Goal: Task Accomplishment & Management: Use online tool/utility

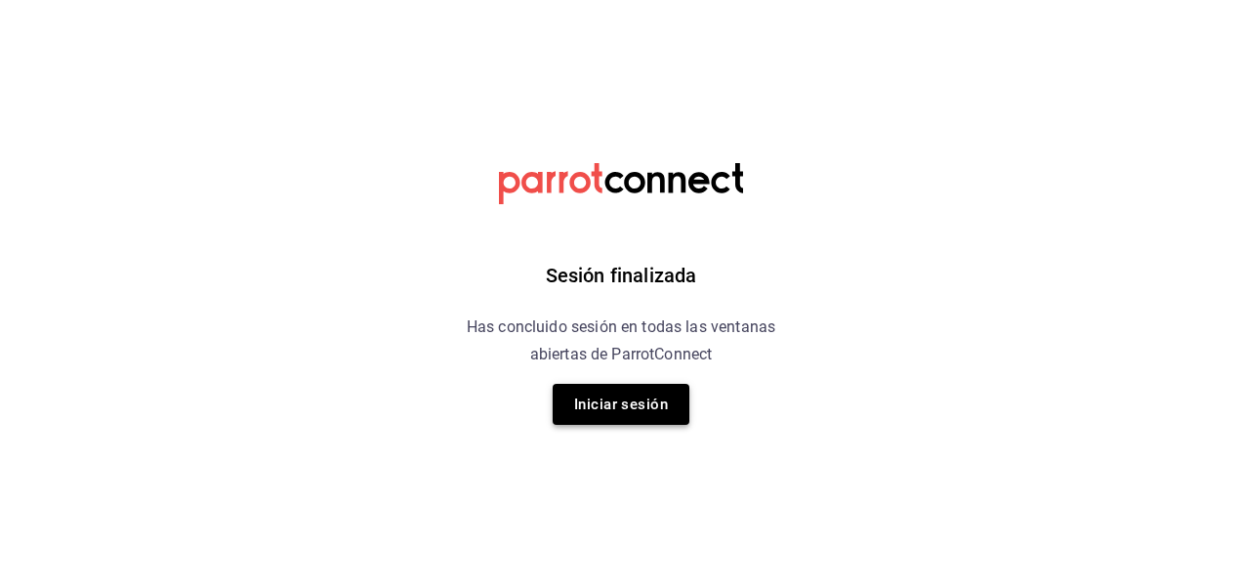
click at [635, 389] on button "Iniciar sesión" at bounding box center [621, 404] width 137 height 41
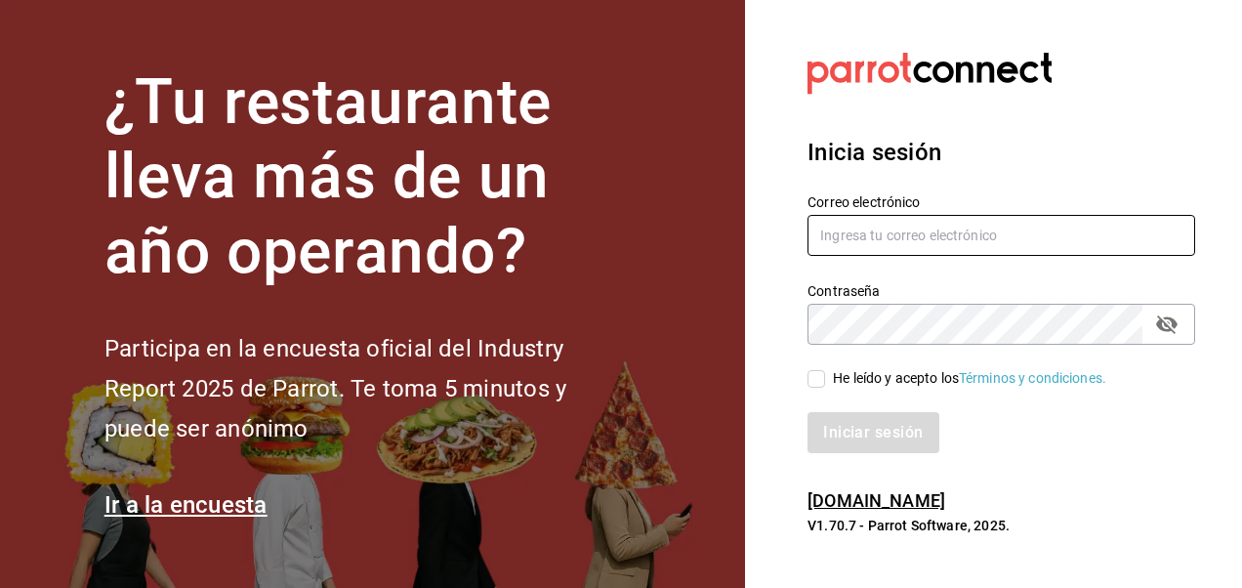
click at [877, 229] on input "text" at bounding box center [1002, 235] width 388 height 41
type input "[EMAIL_ADDRESS][DOMAIN_NAME]"
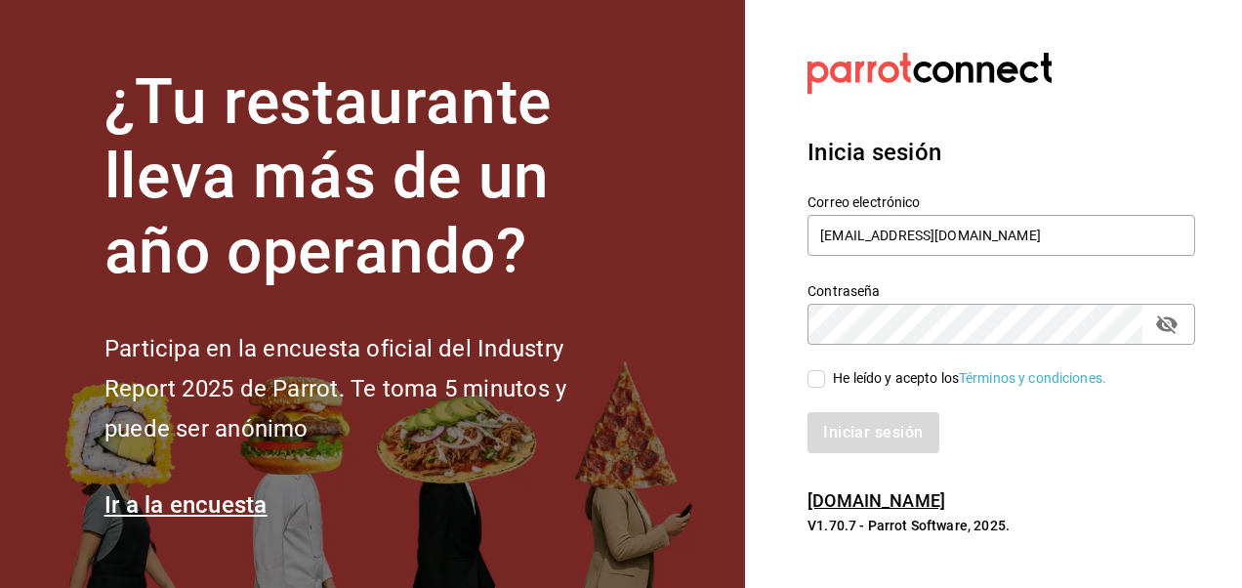
click at [823, 377] on input "He leído y acepto los Términos y condiciones." at bounding box center [817, 379] width 18 height 18
checkbox input "true"
click at [879, 449] on button "Iniciar sesión" at bounding box center [874, 432] width 133 height 41
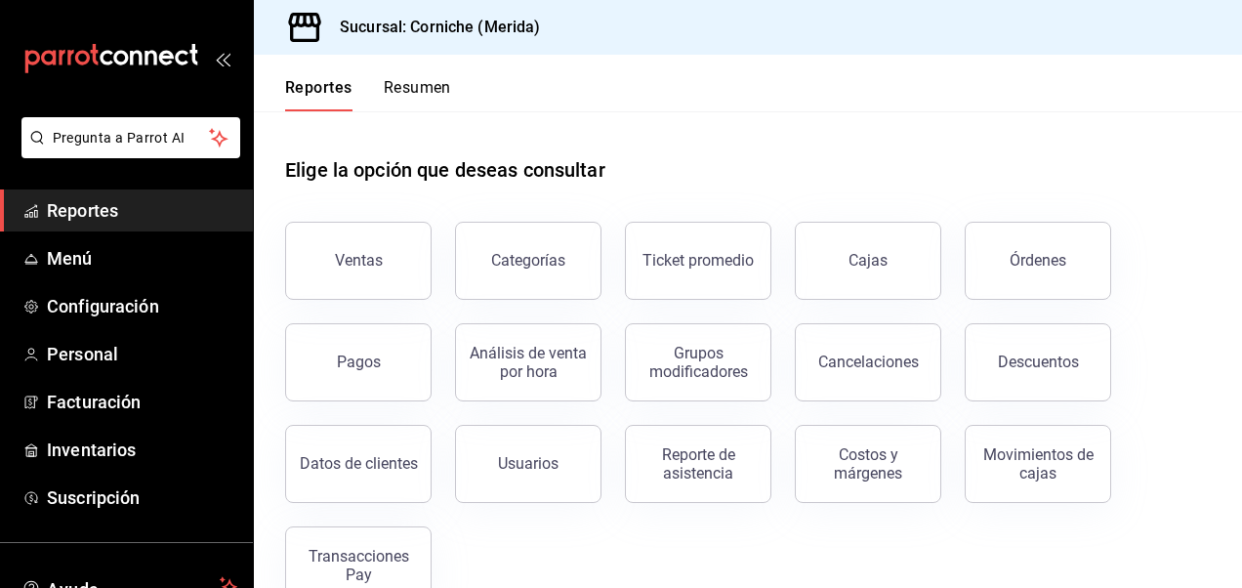
click at [349, 299] on div "Ventas Categorías Ticket promedio Cajas Órdenes Pagos Análisis de venta por hor…" at bounding box center [736, 401] width 949 height 406
click at [145, 211] on span "Reportes" at bounding box center [142, 210] width 190 height 26
click at [87, 264] on span "Menú" at bounding box center [142, 258] width 190 height 26
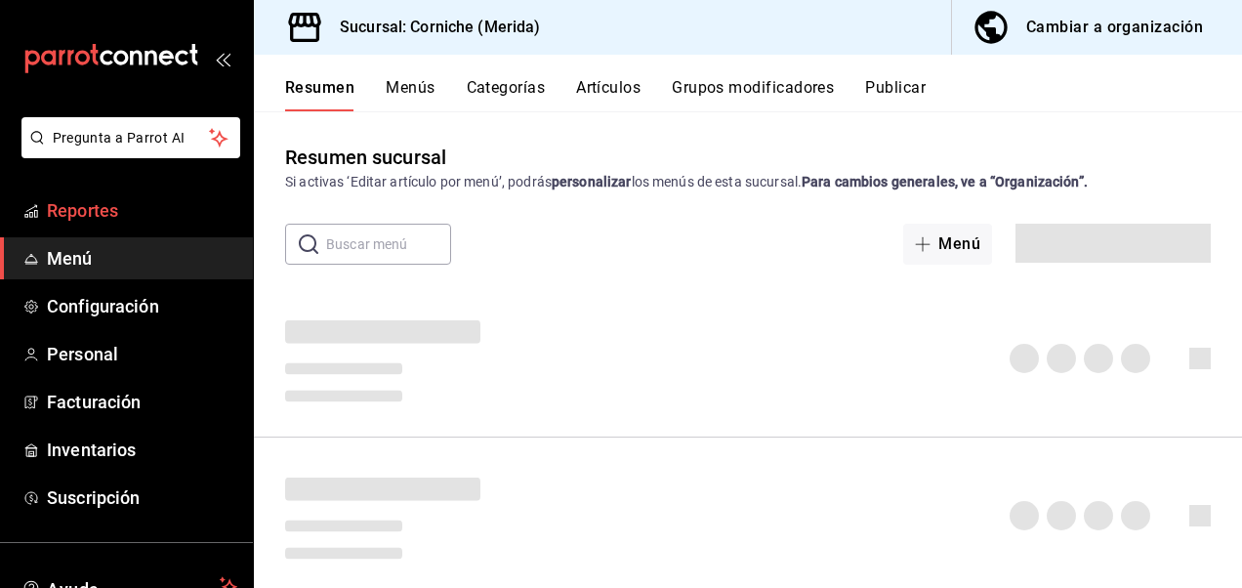
click at [102, 222] on span "Reportes" at bounding box center [142, 210] width 190 height 26
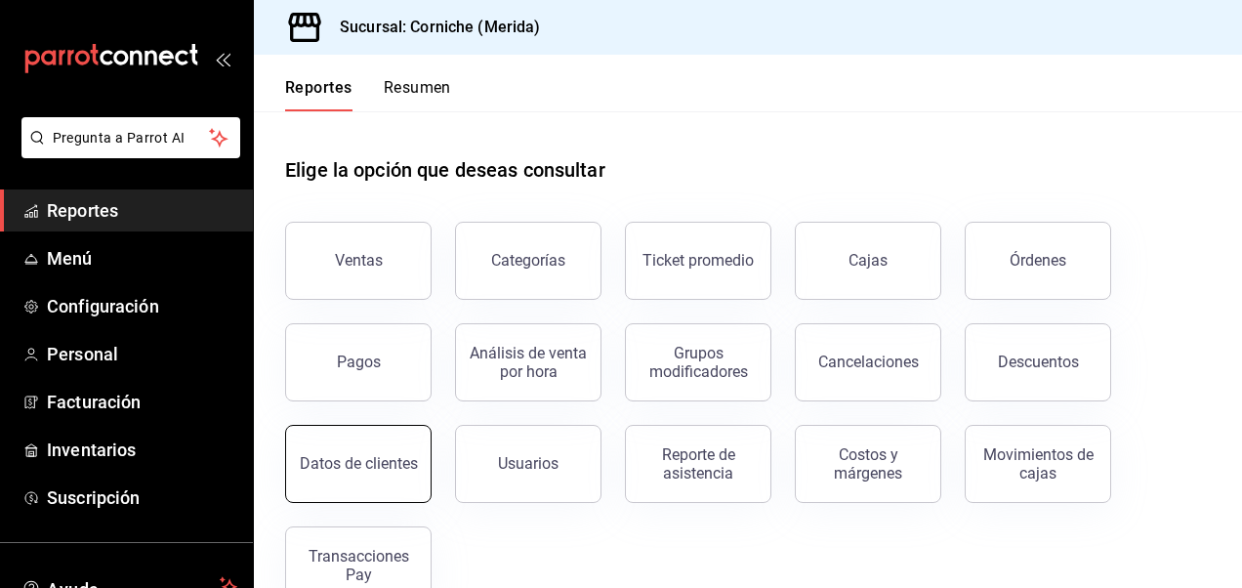
scroll to position [47, 0]
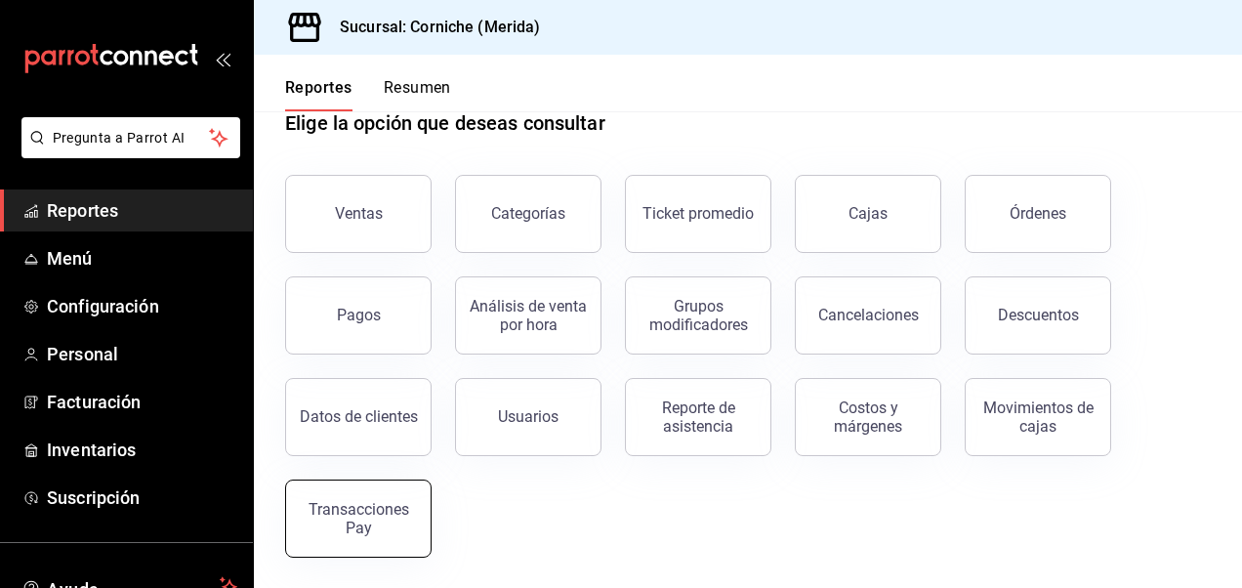
click at [360, 510] on div "Transacciones Pay" at bounding box center [358, 518] width 121 height 37
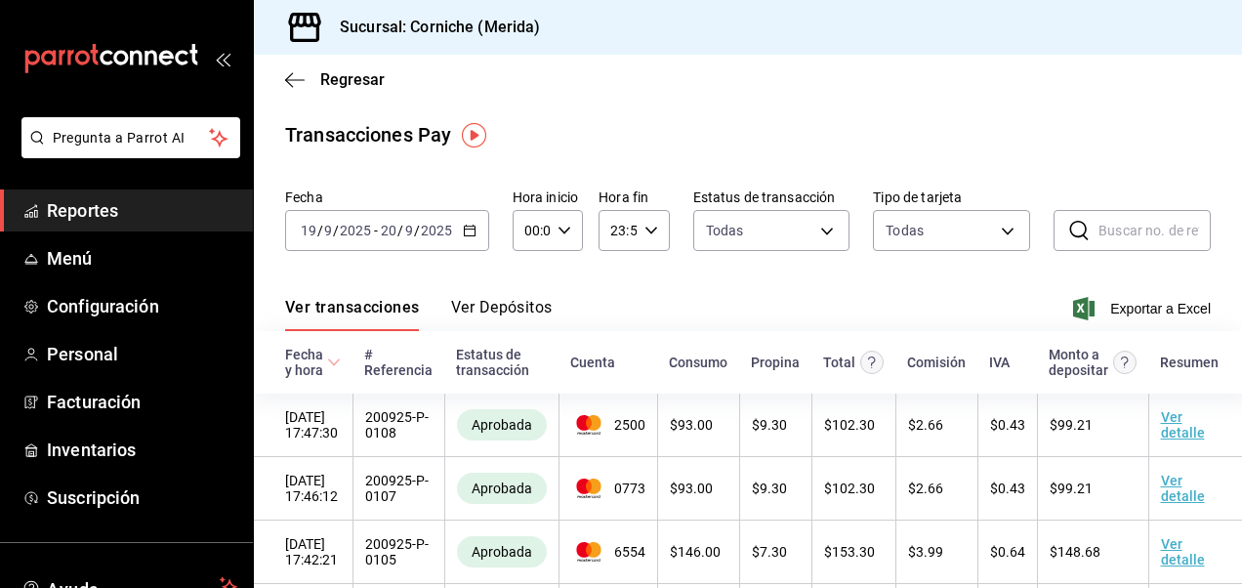
click at [465, 225] on icon "button" at bounding box center [470, 231] width 14 height 14
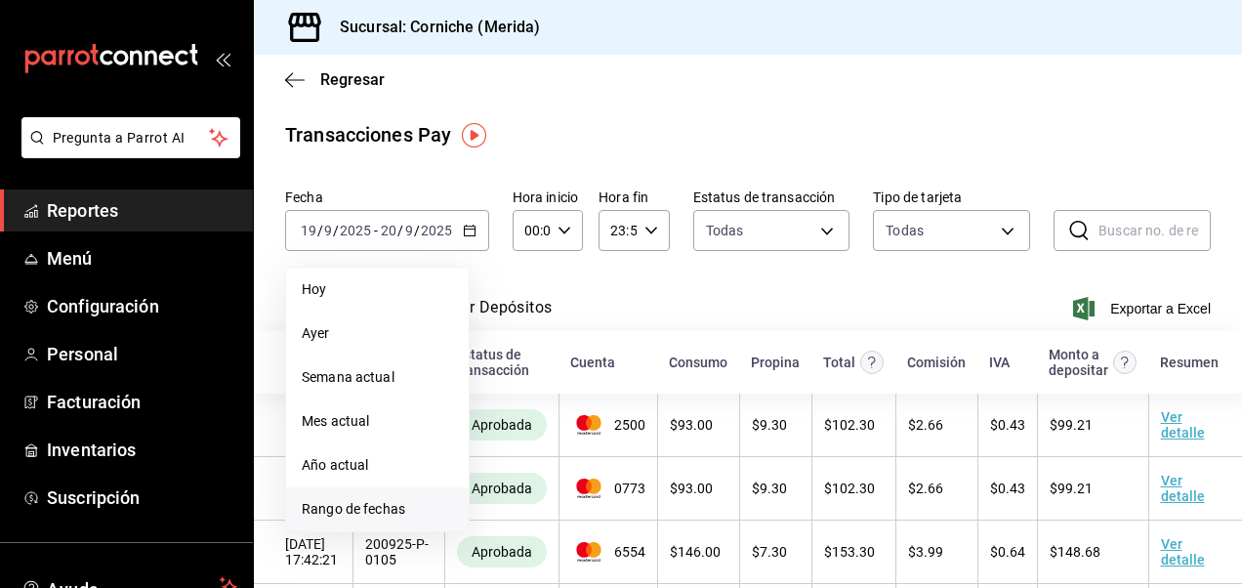
click at [365, 502] on span "Rango de fechas" at bounding box center [377, 509] width 151 height 21
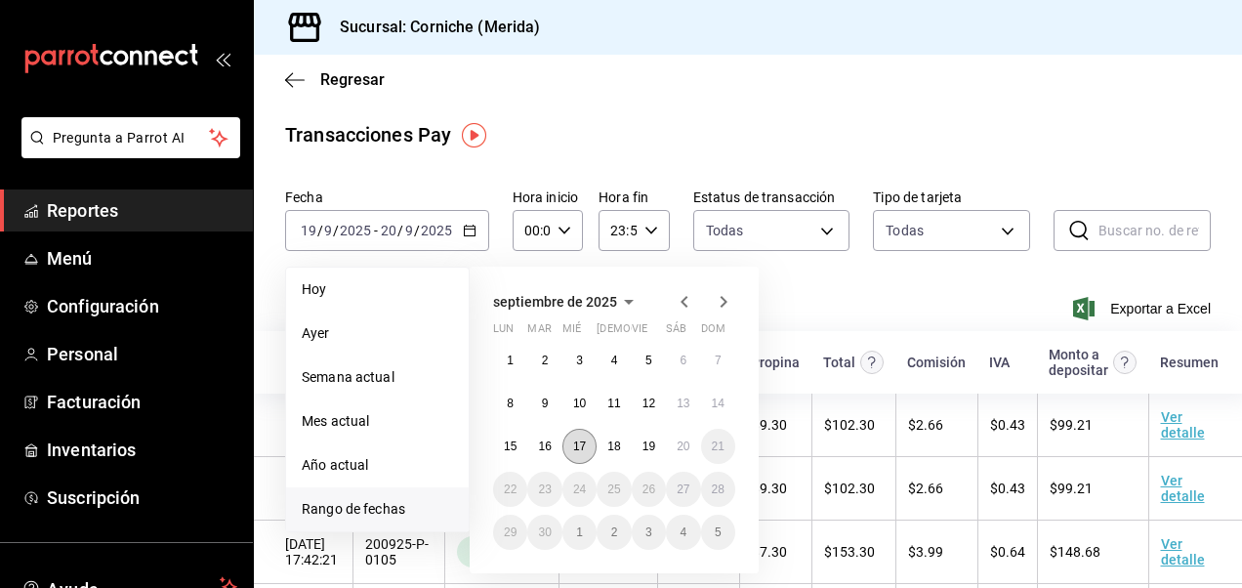
click at [580, 444] on abbr "17" at bounding box center [579, 446] width 13 height 14
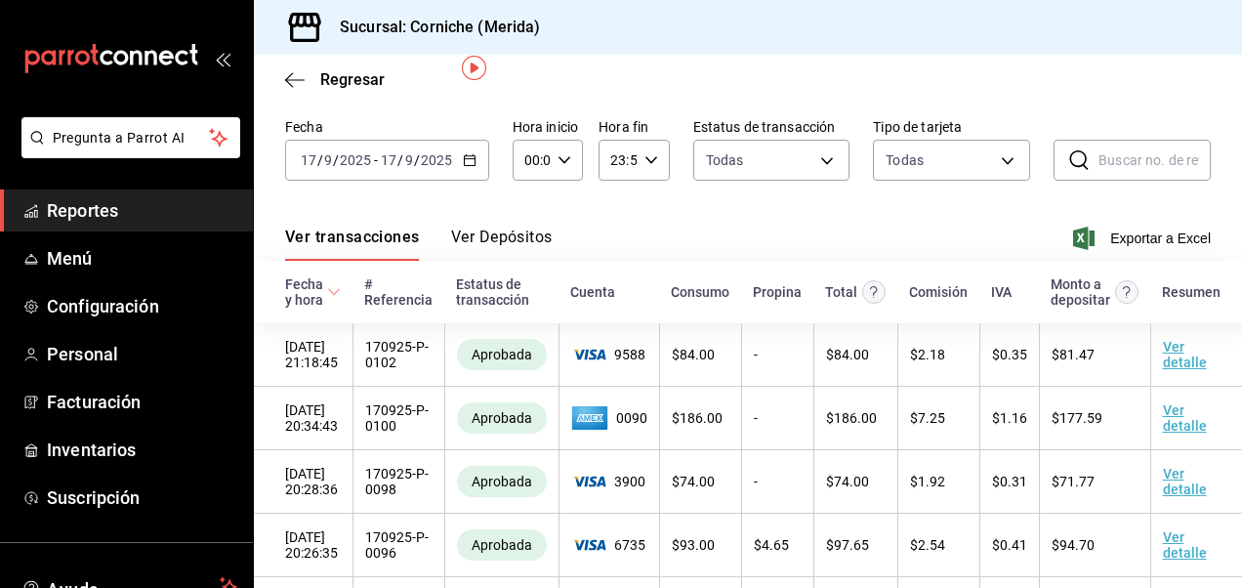
scroll to position [67, 0]
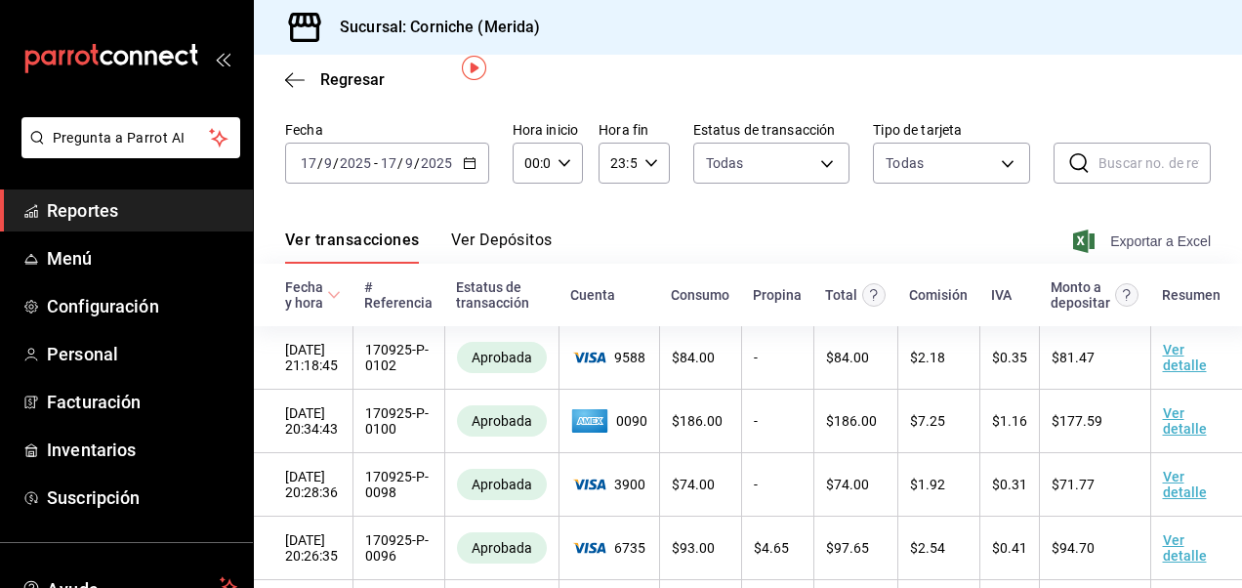
click at [1143, 245] on span "Exportar a Excel" at bounding box center [1144, 241] width 134 height 23
